Goal: Transaction & Acquisition: Obtain resource

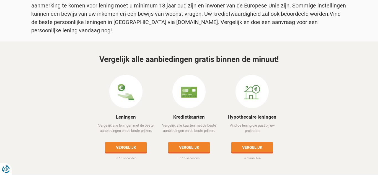
scroll to position [558, 0]
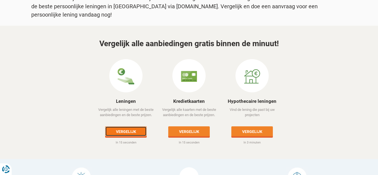
click at [132, 126] on link "Vergelijk" at bounding box center [126, 131] width 42 height 10
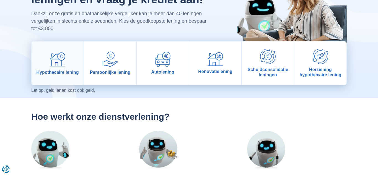
click at [69, 53] on link "Hypothecaire lening" at bounding box center [58, 63] width 52 height 43
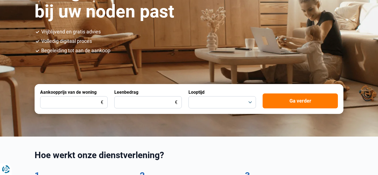
scroll to position [95, 0]
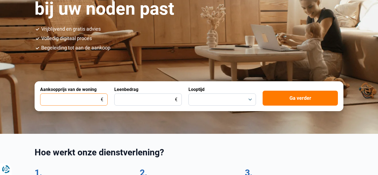
click at [47, 97] on input "Aankoopprijs van de woning" at bounding box center [74, 100] width 68 height 12
type input "475.000"
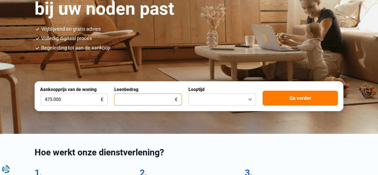
click at [154, 105] on input "Leenbedrag" at bounding box center [148, 100] width 68 height 12
click at [134, 102] on input "1" at bounding box center [148, 100] width 68 height 12
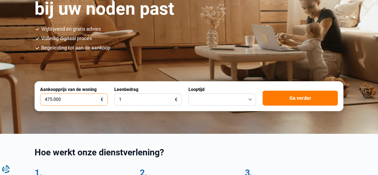
click at [90, 101] on input "475.000" at bounding box center [74, 100] width 68 height 12
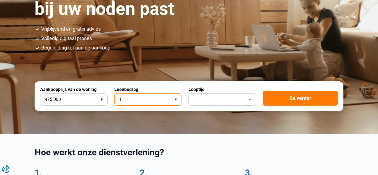
click at [137, 102] on input "1" at bounding box center [148, 100] width 68 height 12
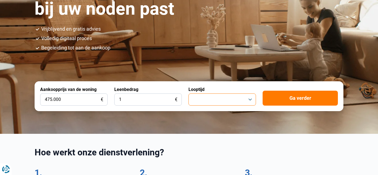
click at [224, 97] on button "button" at bounding box center [222, 100] width 68 height 12
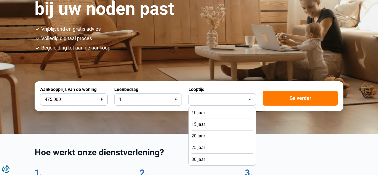
click at [207, 161] on li "30 jaar" at bounding box center [222, 160] width 61 height 12
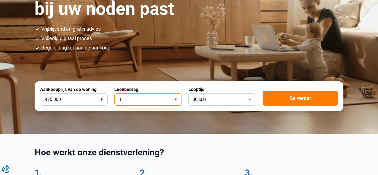
click at [146, 100] on input "1" at bounding box center [148, 100] width 68 height 12
type input "15"
click at [275, 107] on form "Aankoopprijs van de woning 475.000 € Leenbedrag 15 € Looptijd 30 jaar Ga verder" at bounding box center [189, 96] width 309 height 30
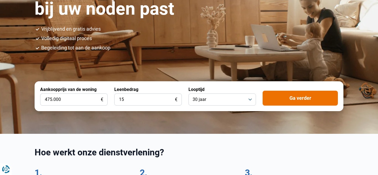
click at [273, 105] on button "Ga verder" at bounding box center [300, 98] width 75 height 15
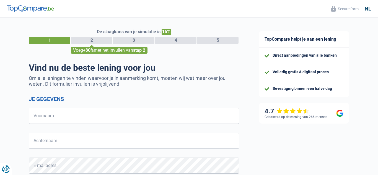
select select "32"
